Goal: Transaction & Acquisition: Purchase product/service

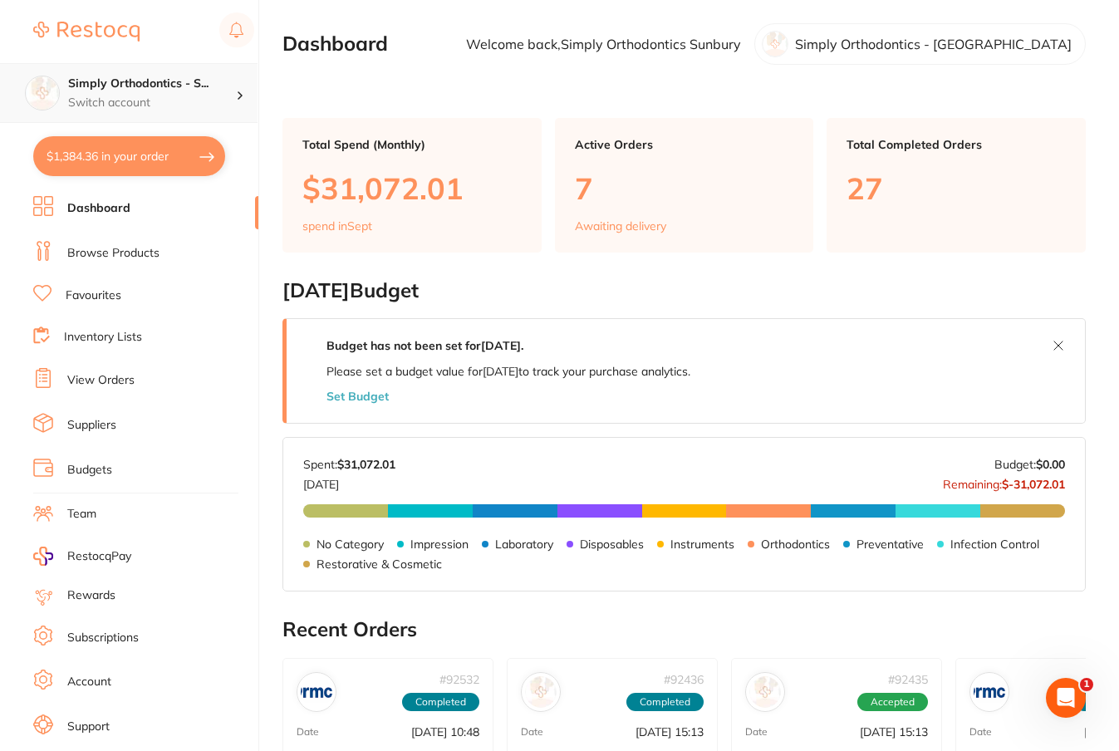
click at [166, 77] on h4 "Simply Orthodontics - S..." at bounding box center [152, 84] width 168 height 17
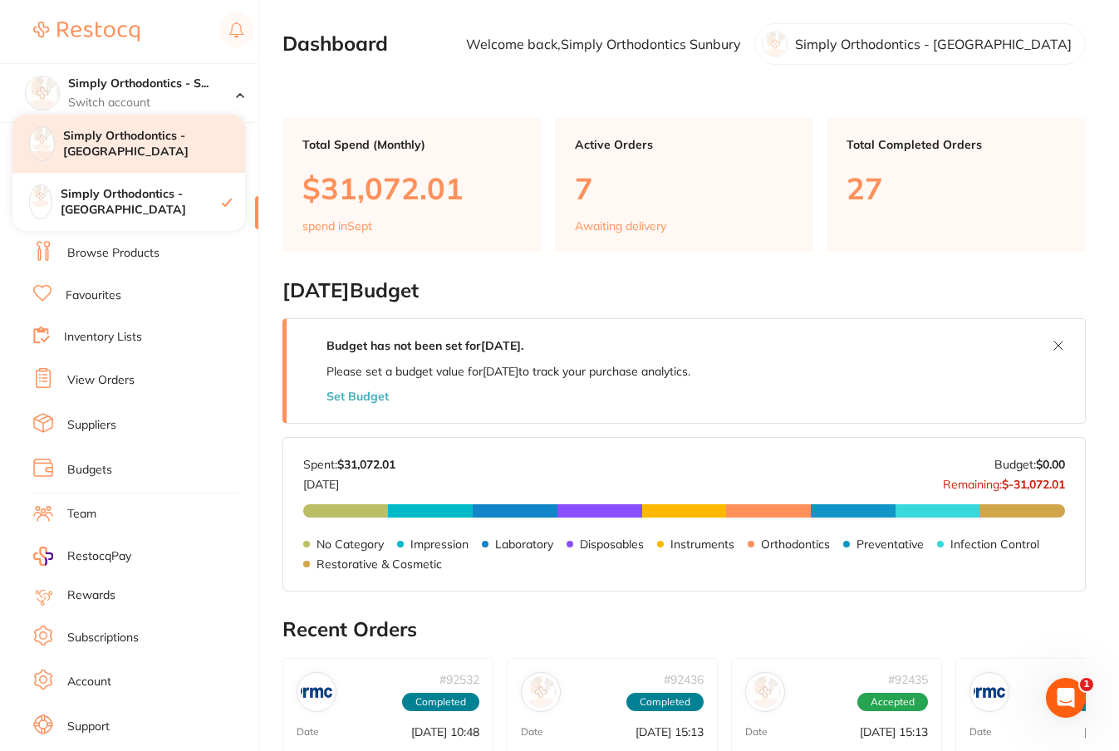
click at [162, 138] on h4 "Simply Orthodontics - [GEOGRAPHIC_DATA]" at bounding box center [154, 144] width 182 height 32
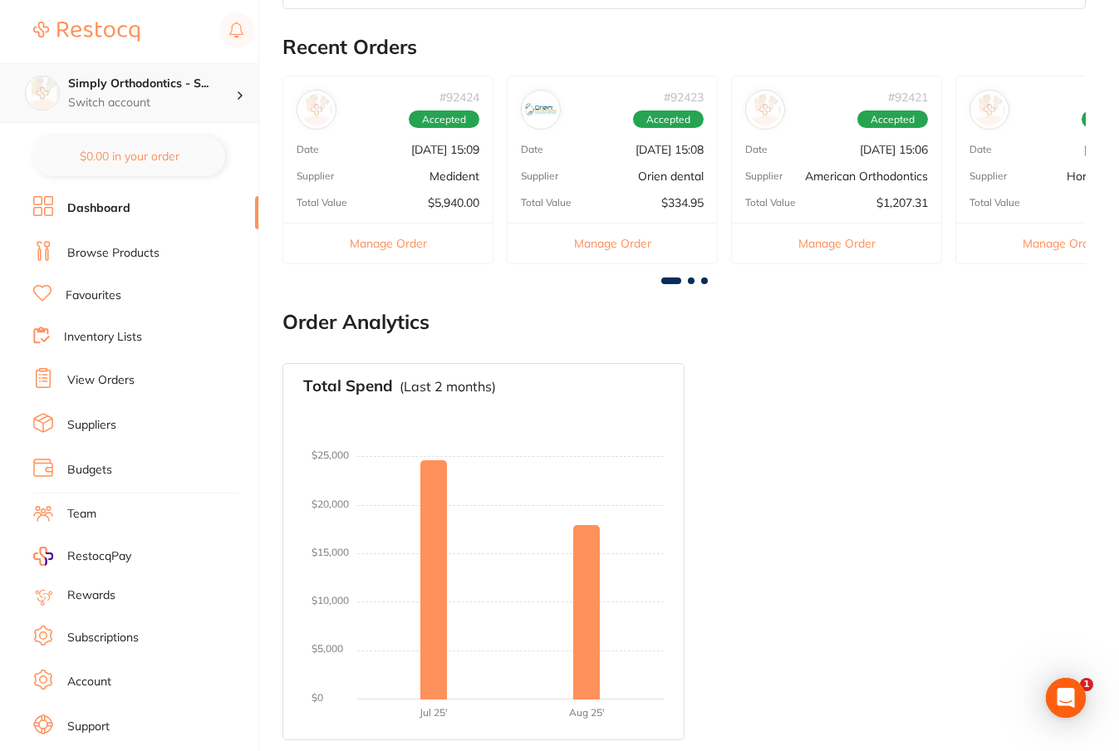
scroll to position [561, 0]
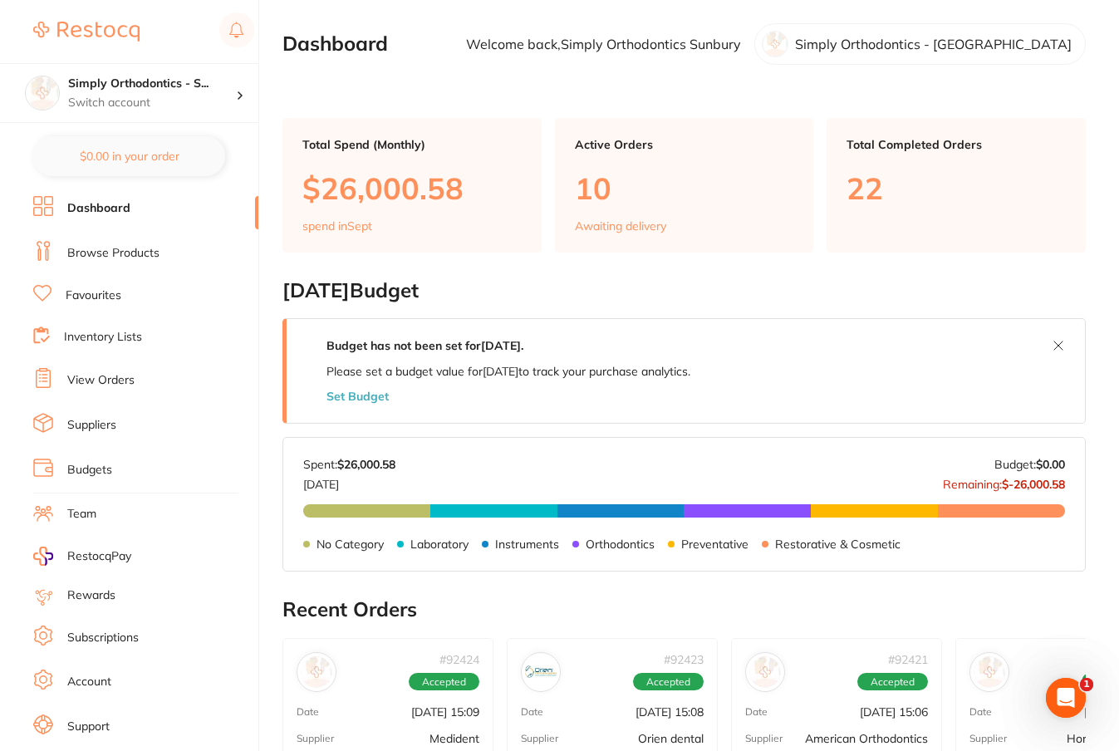
click at [103, 381] on link "View Orders" at bounding box center [100, 380] width 67 height 17
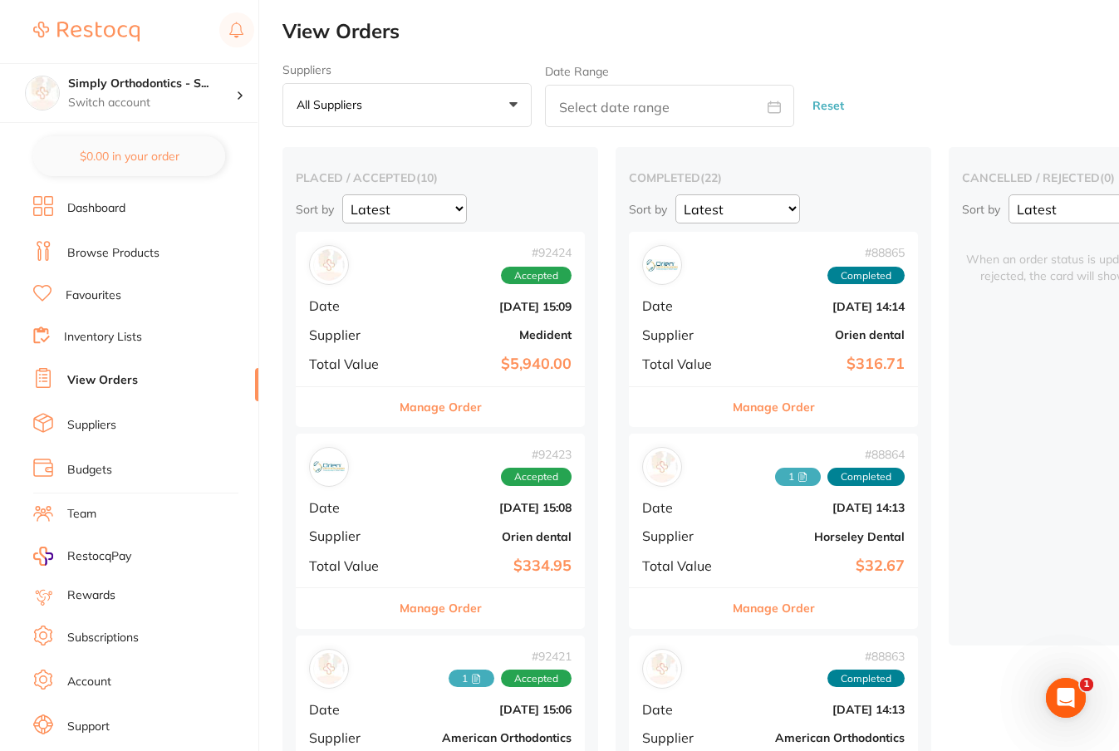
click at [100, 252] on link "Browse Products" at bounding box center [113, 253] width 92 height 17
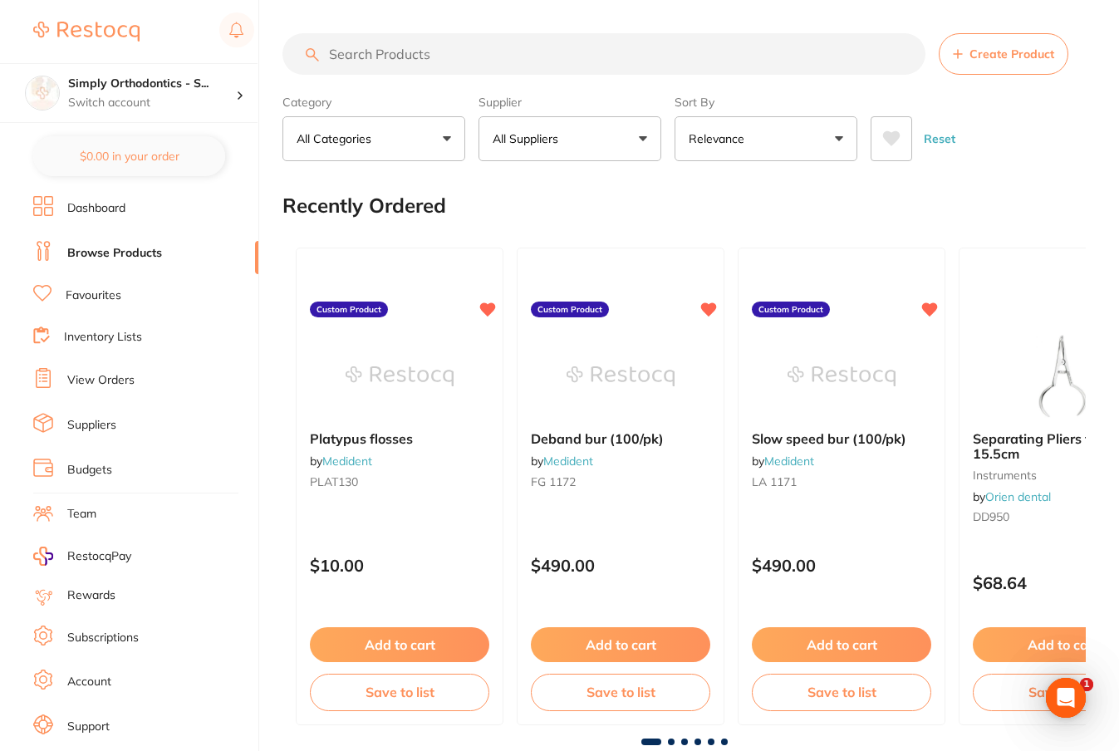
click at [436, 50] on input "search" at bounding box center [603, 54] width 643 height 42
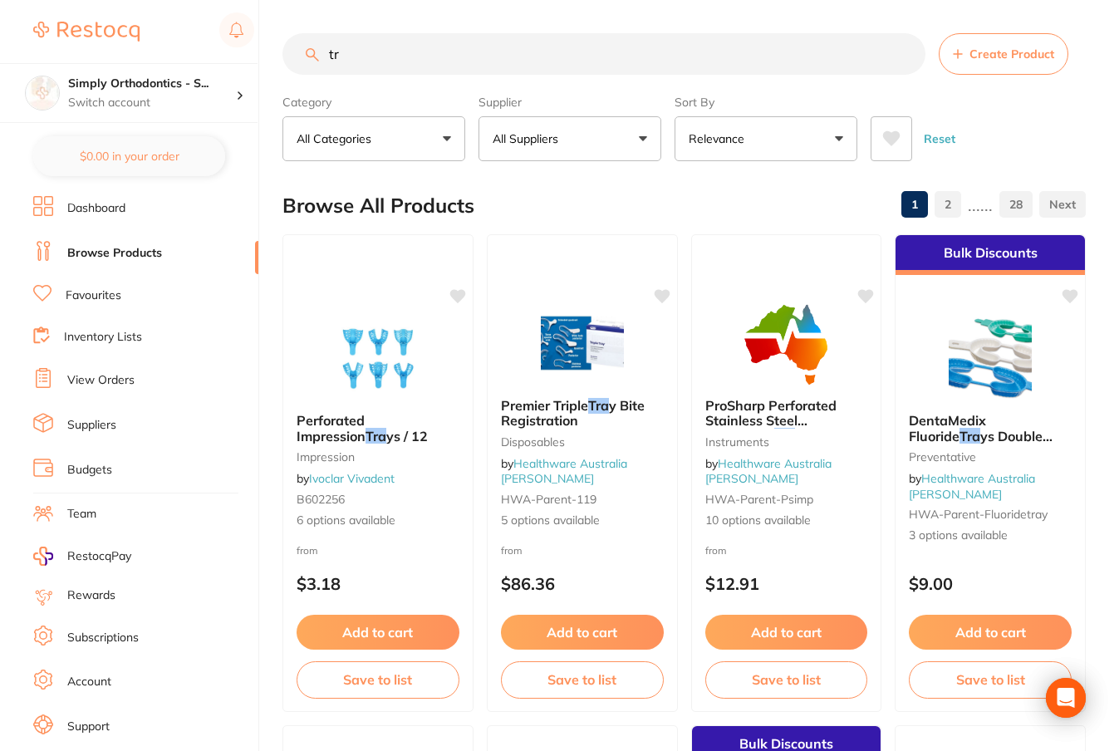
type input "t"
type input "primer"
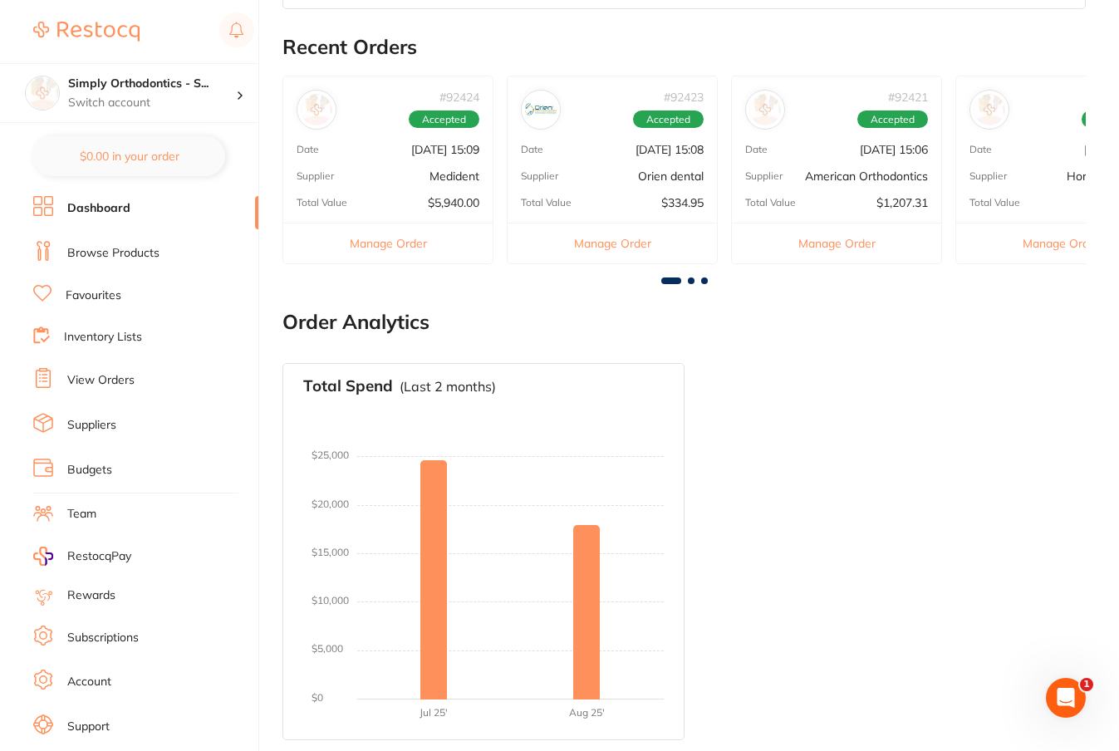
scroll to position [561, 0]
click at [115, 380] on link "View Orders" at bounding box center [100, 380] width 67 height 17
